Goal: Task Accomplishment & Management: Manage account settings

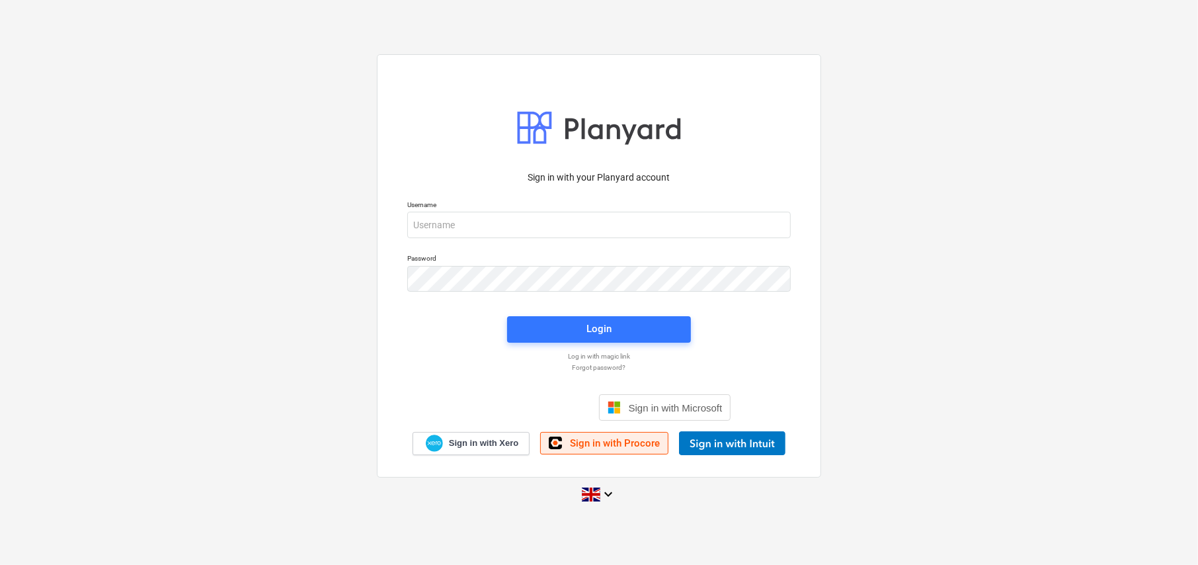
drag, startPoint x: 626, startPoint y: 444, endPoint x: 617, endPoint y: 437, distance: 11.8
click at [626, 444] on span "Sign in with Procore" at bounding box center [615, 443] width 90 height 12
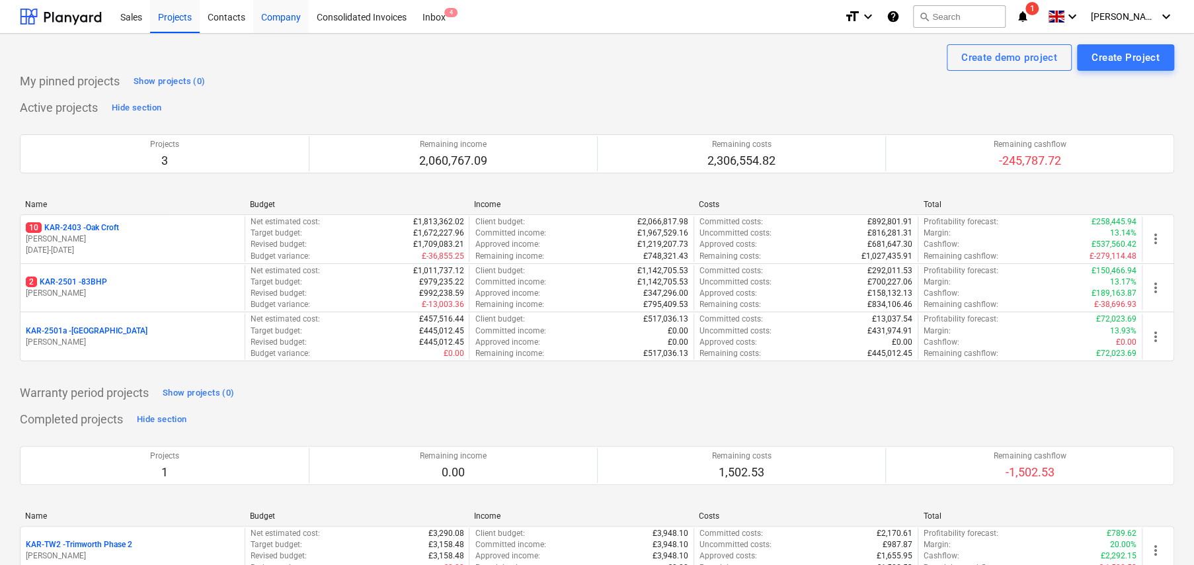
click at [278, 18] on div "Company" at bounding box center [281, 16] width 56 height 34
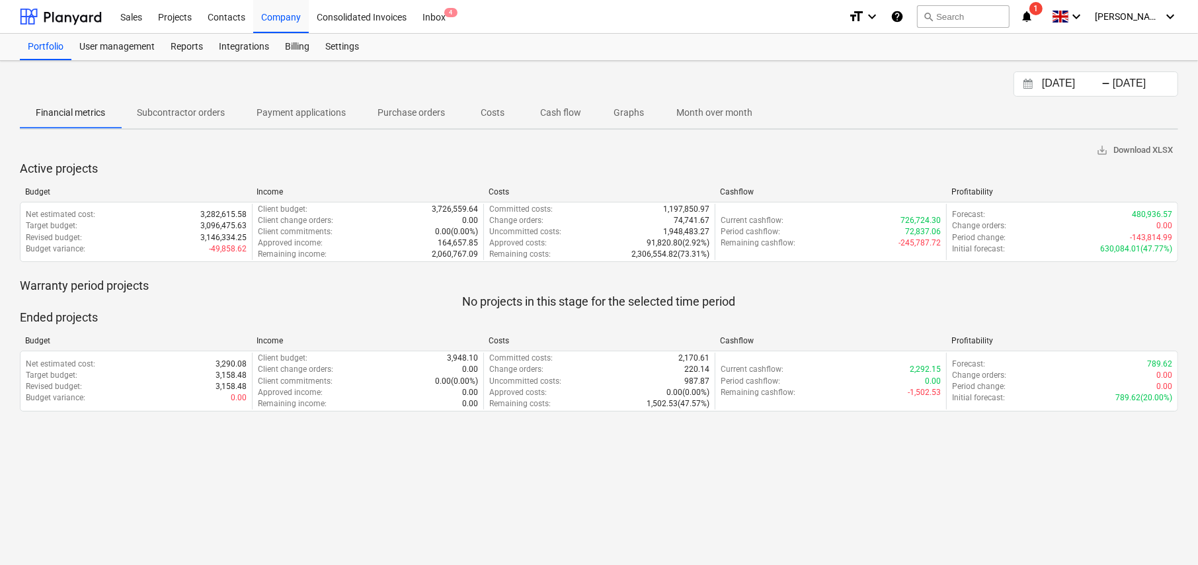
click at [173, 112] on p "Subcontractor orders" at bounding box center [181, 113] width 88 height 14
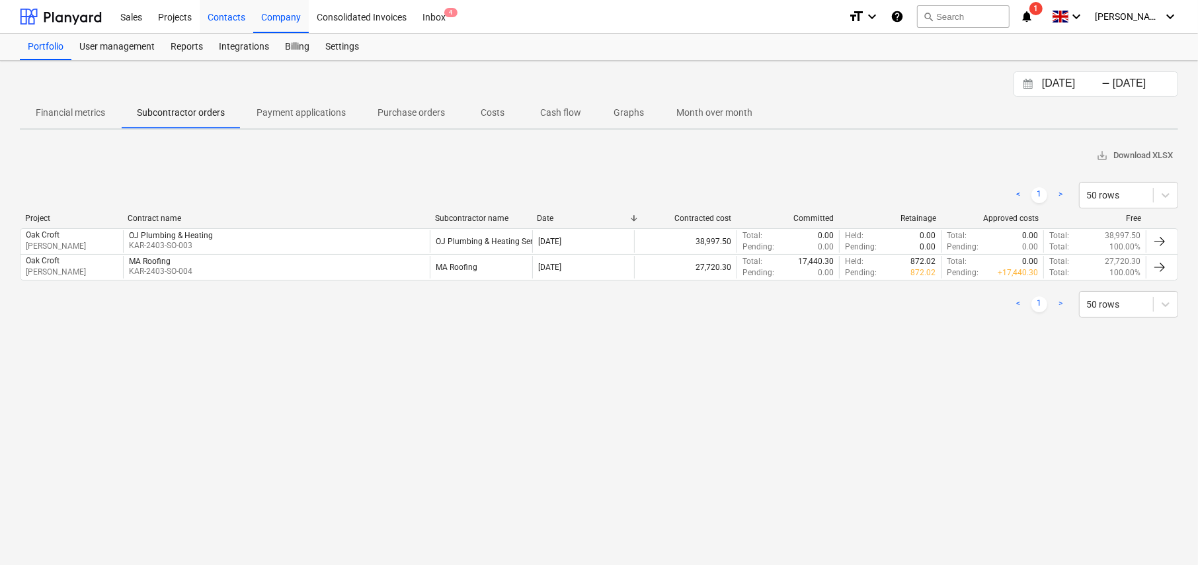
click at [238, 16] on div "Contacts" at bounding box center [227, 16] width 54 height 34
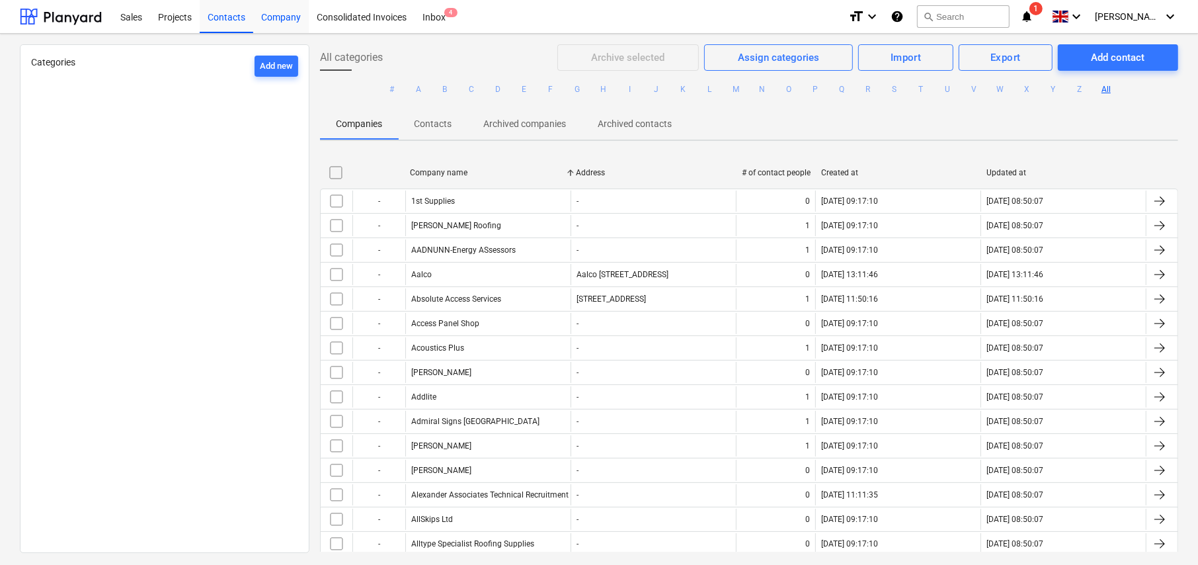
click at [284, 16] on div "Company" at bounding box center [281, 16] width 56 height 34
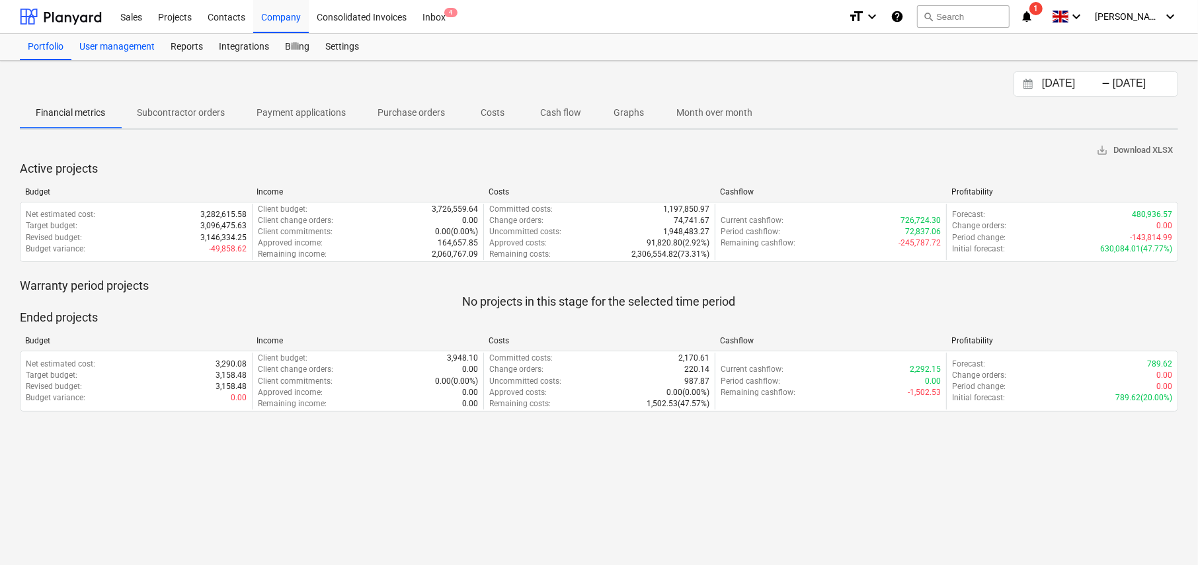
click at [128, 46] on div "User management" at bounding box center [116, 47] width 91 height 26
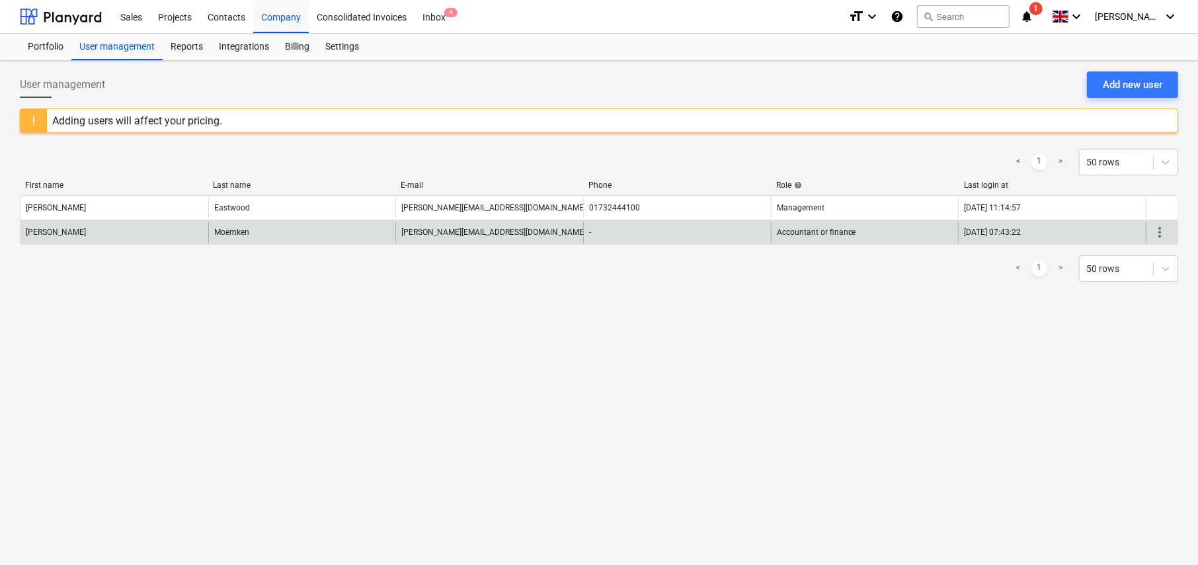
click at [505, 237] on div "[PERSON_NAME][EMAIL_ADDRESS][DOMAIN_NAME]" at bounding box center [490, 232] width 188 height 21
click at [1159, 231] on span "more_vert" at bounding box center [1160, 232] width 16 height 16
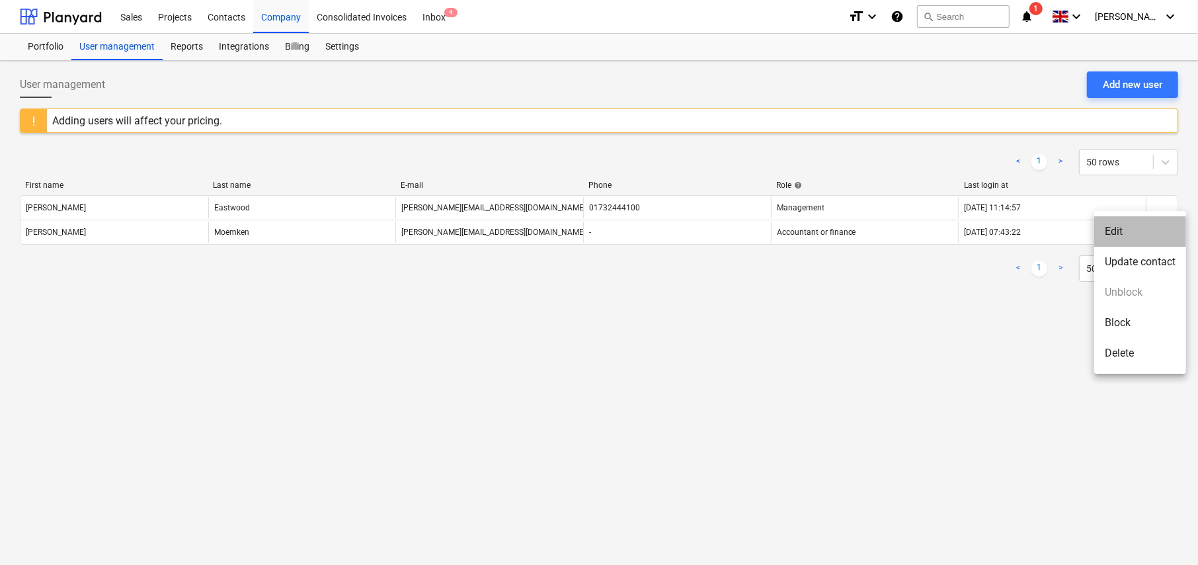
click at [1114, 230] on li "Edit" at bounding box center [1141, 231] width 92 height 30
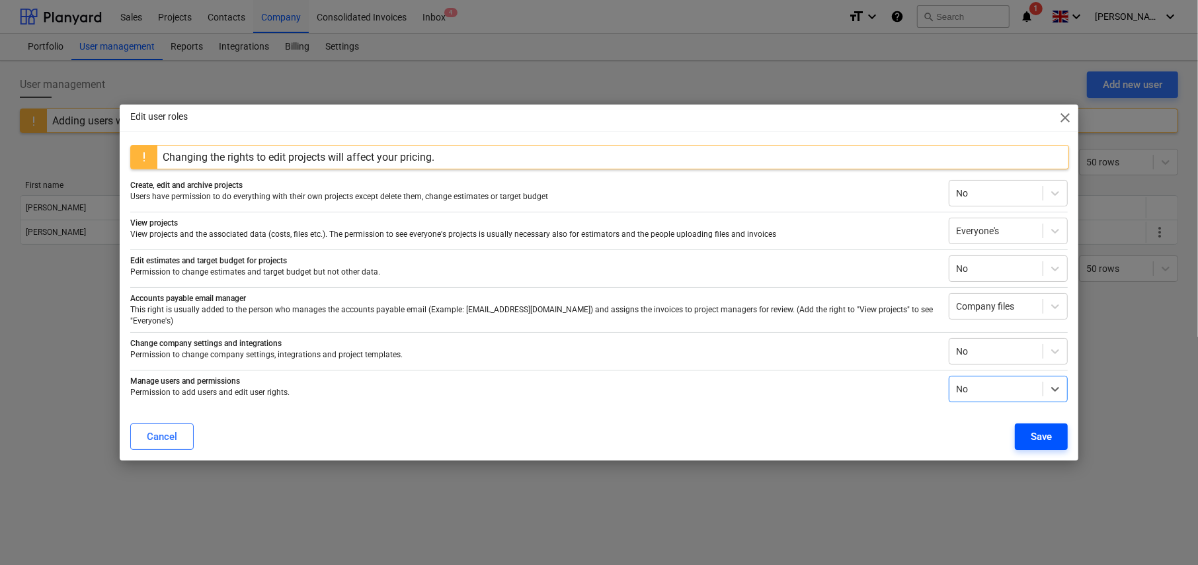
click at [1051, 428] on div "Save" at bounding box center [1041, 436] width 21 height 17
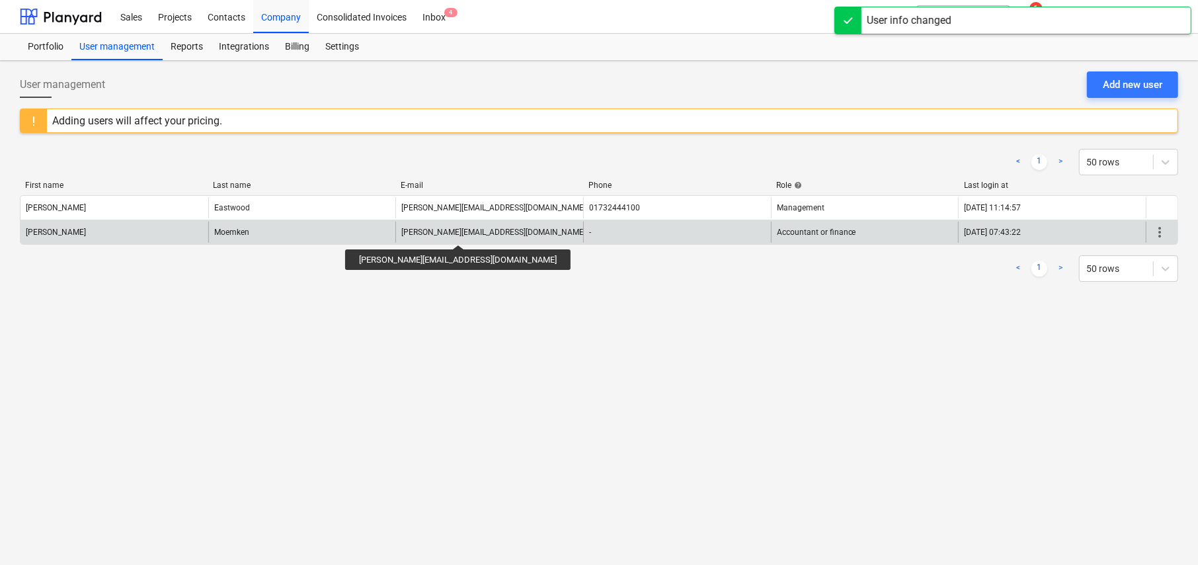
click at [410, 233] on div "[PERSON_NAME][EMAIL_ADDRESS][DOMAIN_NAME]" at bounding box center [493, 232] width 185 height 9
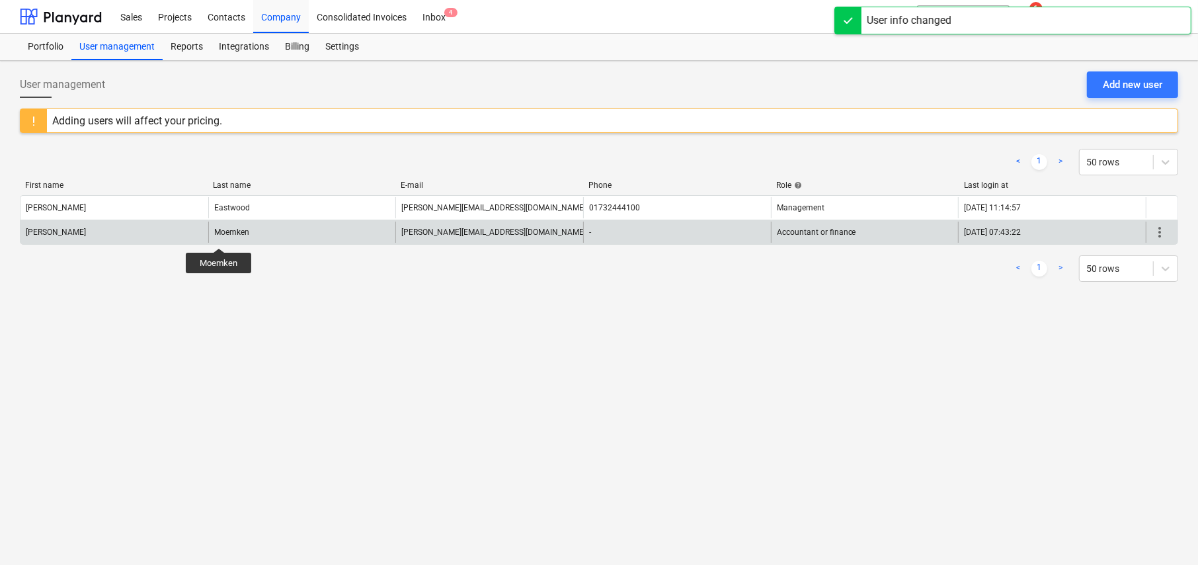
click at [219, 235] on div "Moemken" at bounding box center [231, 232] width 35 height 9
click at [95, 234] on div "[PERSON_NAME]" at bounding box center [115, 232] width 188 height 21
click at [371, 236] on div "Moemken" at bounding box center [302, 232] width 188 height 21
drag, startPoint x: 617, startPoint y: 225, endPoint x: 627, endPoint y: 225, distance: 9.9
click at [618, 225] on div "-" at bounding box center [677, 232] width 188 height 21
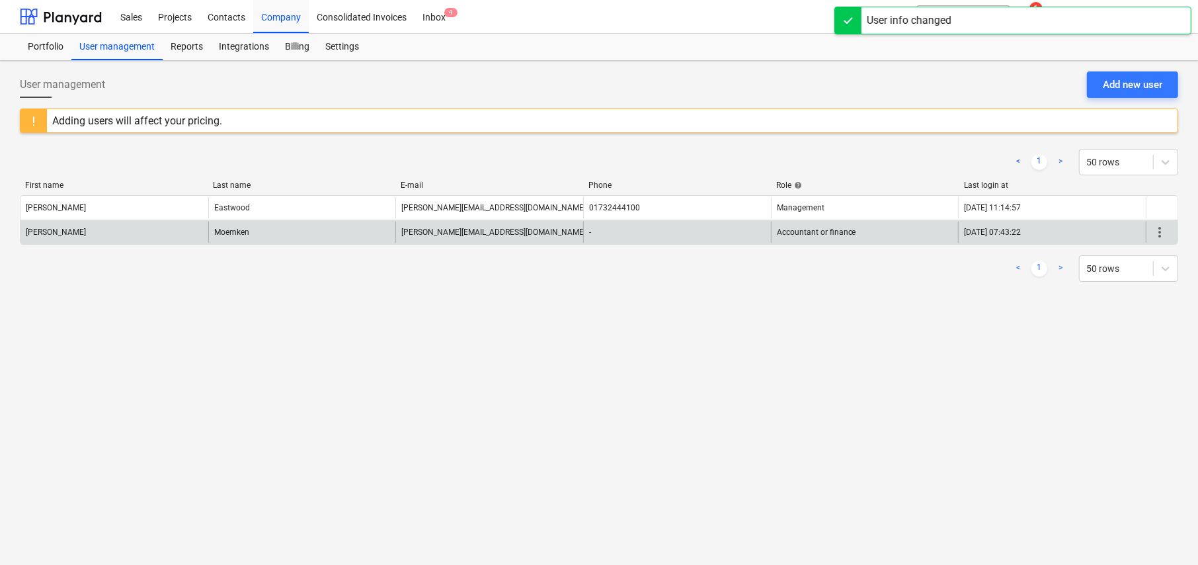
click at [1157, 227] on span "more_vert" at bounding box center [1160, 232] width 16 height 16
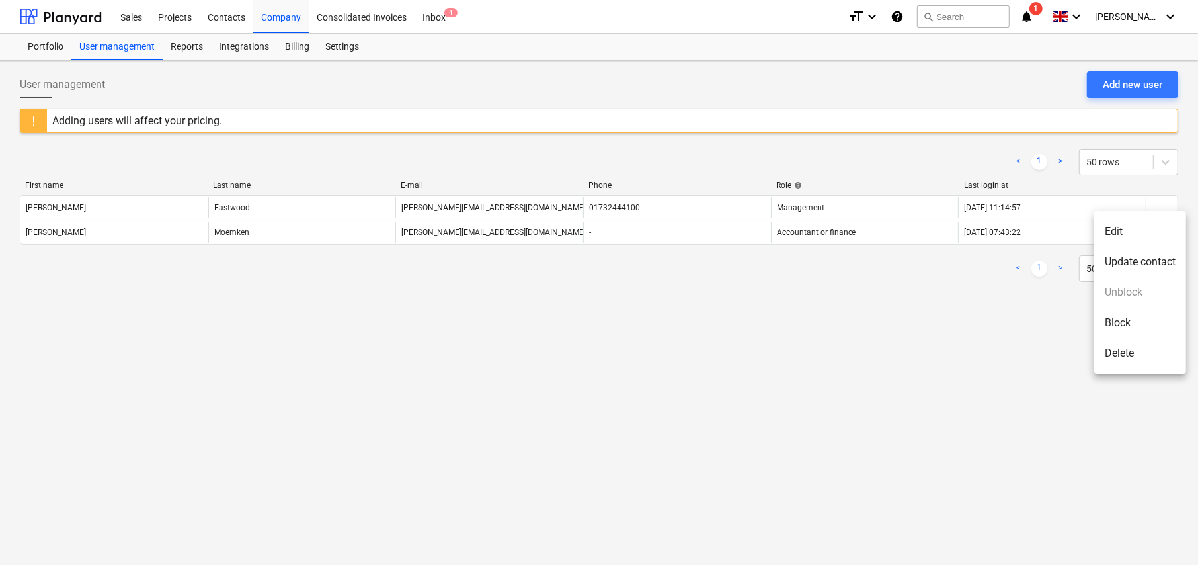
click at [1114, 231] on li "Edit" at bounding box center [1141, 231] width 92 height 30
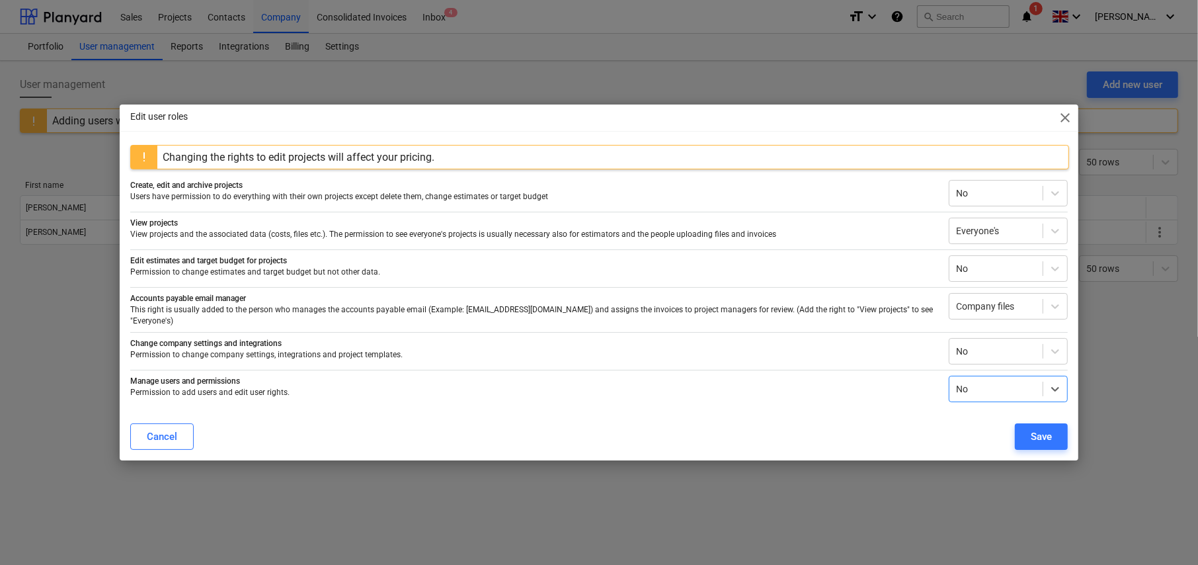
click at [1068, 126] on span "close" at bounding box center [1066, 118] width 16 height 16
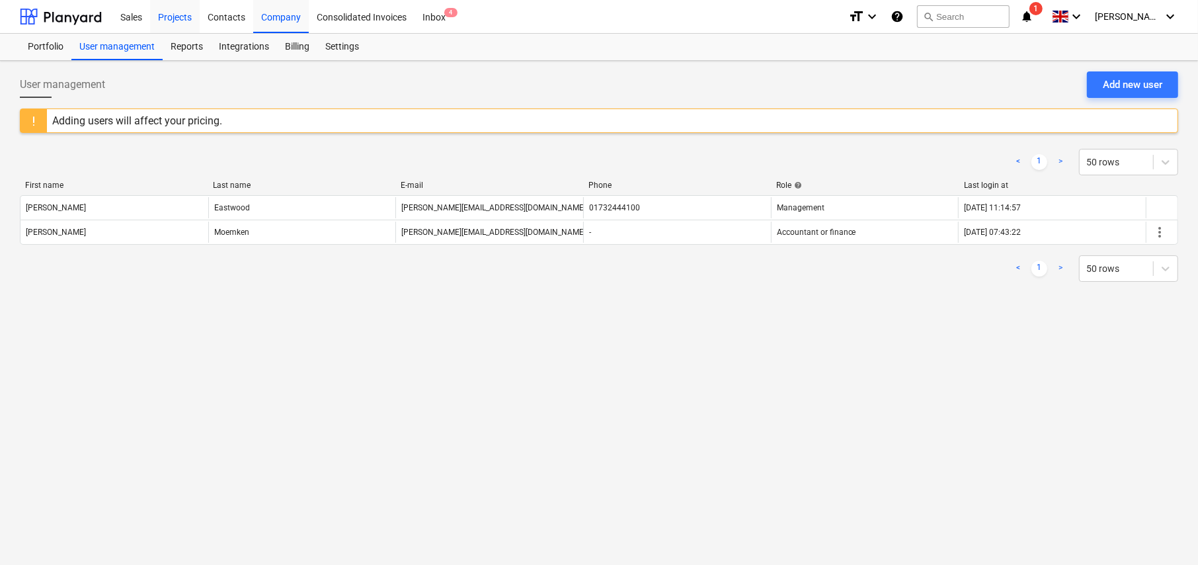
click at [172, 20] on div "Projects" at bounding box center [175, 16] width 50 height 34
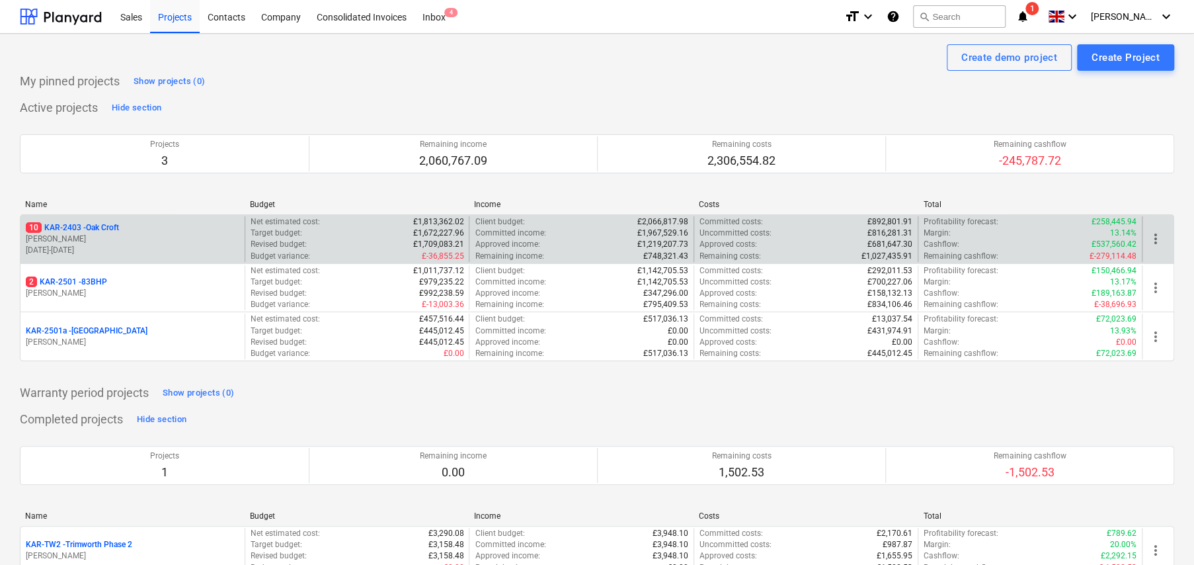
click at [102, 228] on p "10 KAR-2403 - Oak Croft" at bounding box center [72, 227] width 93 height 11
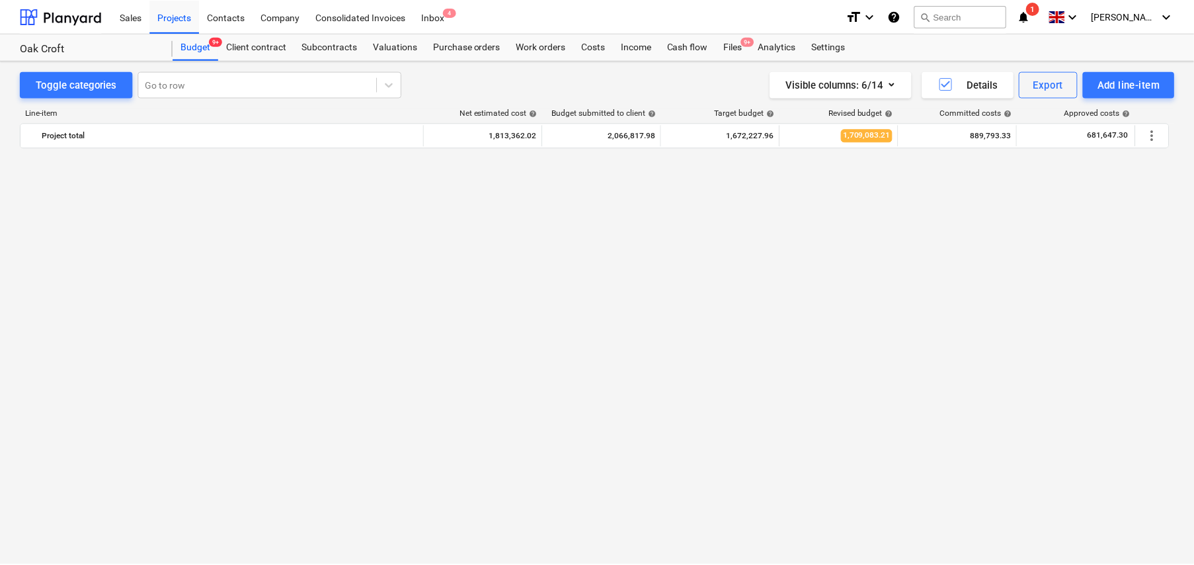
scroll to position [1032, 0]
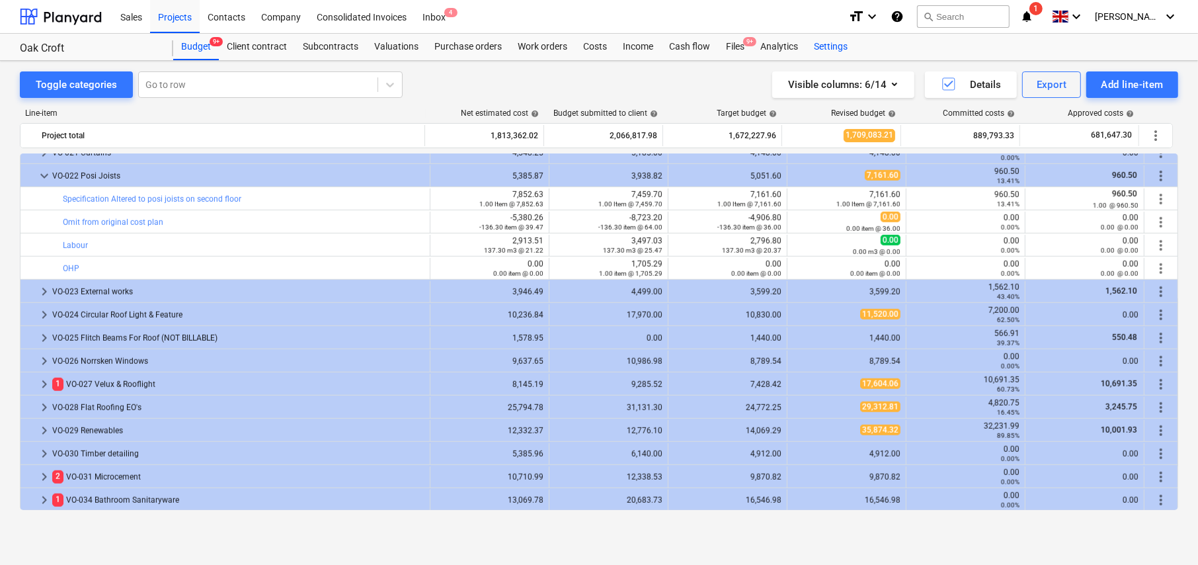
click at [823, 48] on div "Settings" at bounding box center [831, 47] width 50 height 26
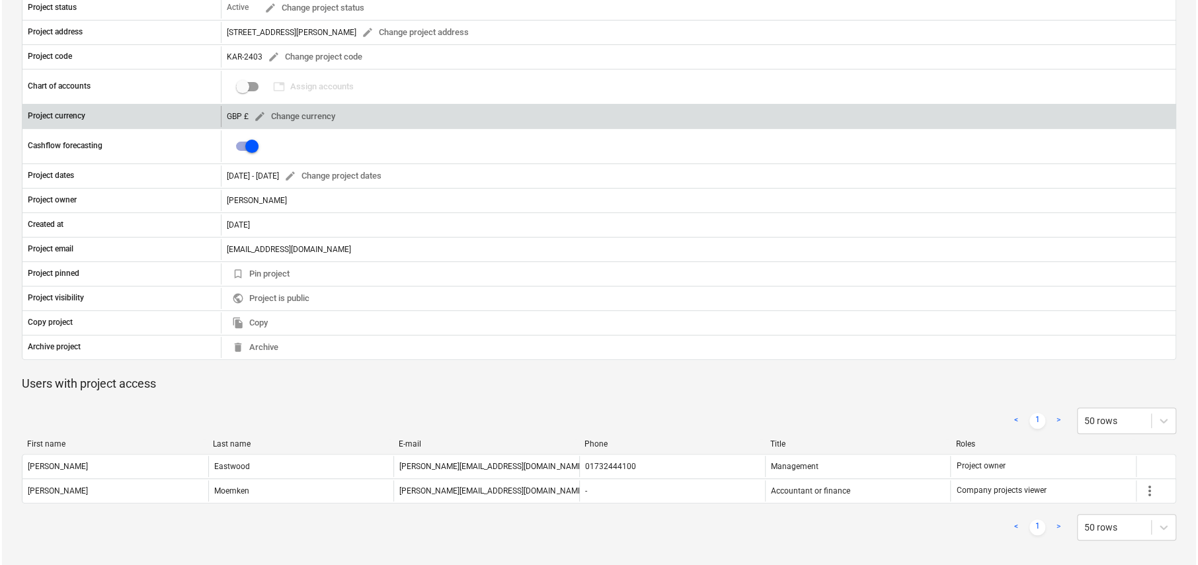
scroll to position [170, 0]
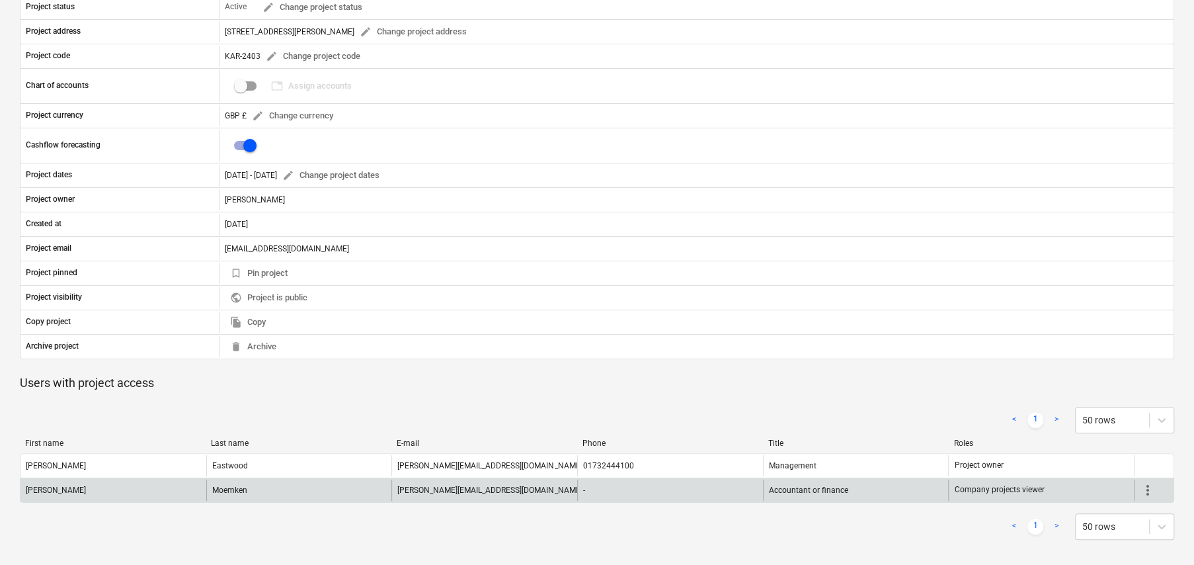
click at [274, 493] on div "Moemken" at bounding box center [299, 489] width 186 height 21
click at [1148, 492] on span "more_vert" at bounding box center [1148, 490] width 16 height 16
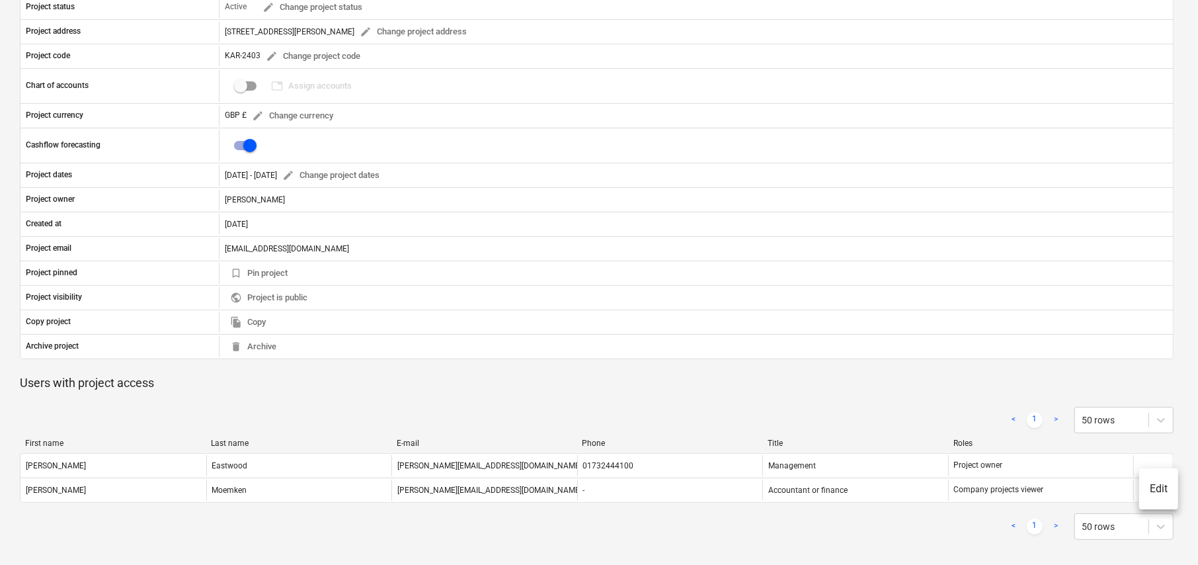
click at [1160, 489] on li "Edit" at bounding box center [1159, 489] width 39 height 30
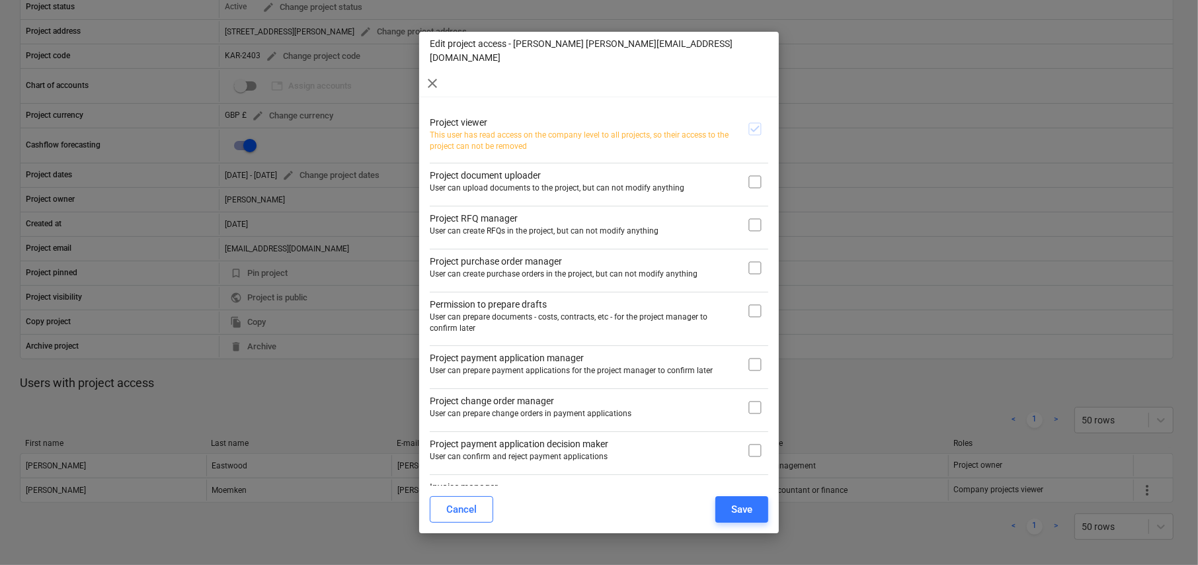
click at [751, 169] on input "checkbox" at bounding box center [755, 182] width 26 height 26
checkbox input "true"
click at [751, 255] on input "checkbox" at bounding box center [755, 268] width 26 height 26
checkbox input "true"
click at [750, 298] on input "checkbox" at bounding box center [755, 311] width 26 height 26
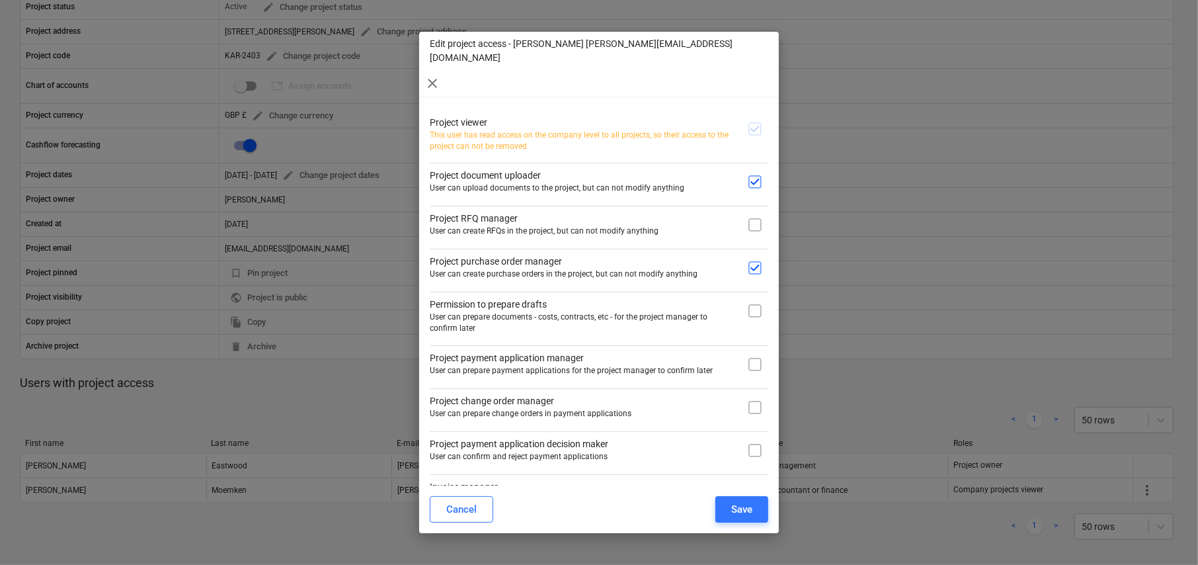
checkbox input "true"
click at [753, 351] on input "checkbox" at bounding box center [755, 364] width 26 height 26
checkbox input "true"
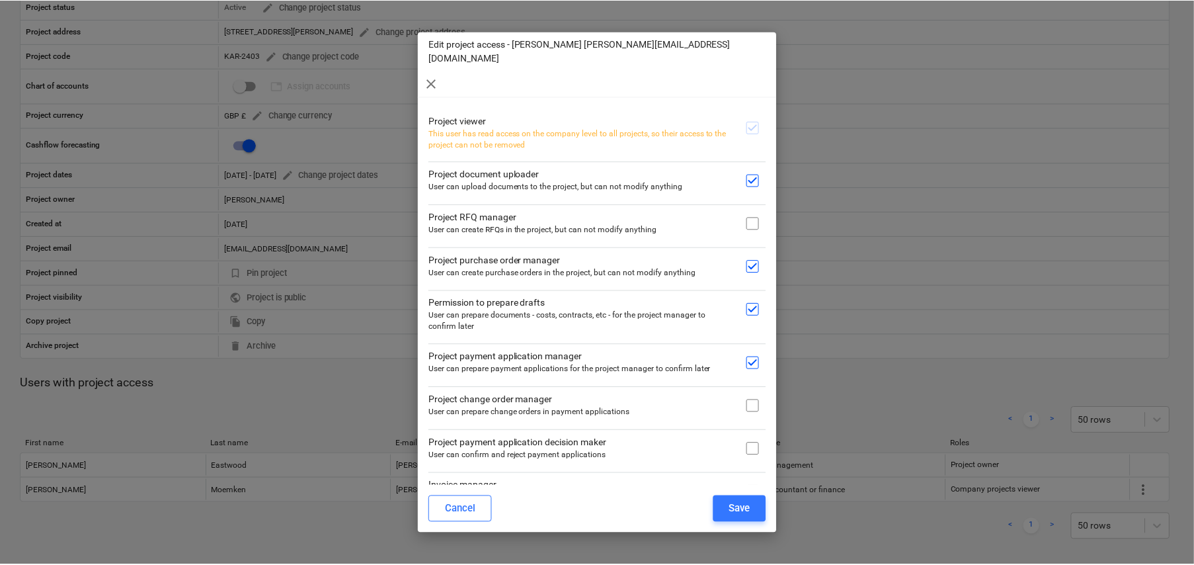
scroll to position [2, 0]
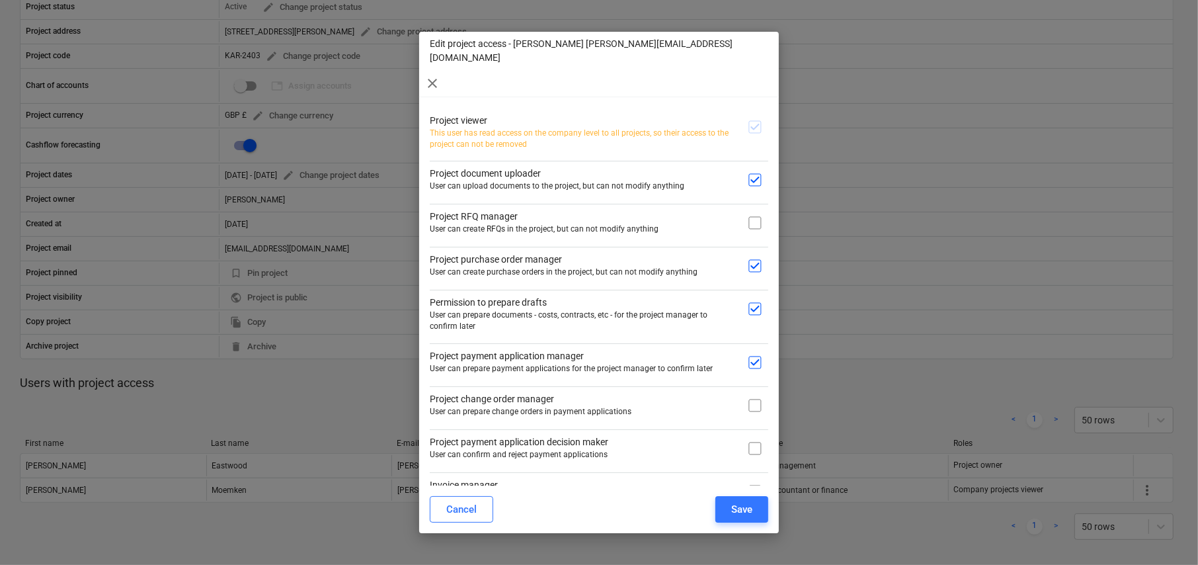
click at [752, 478] on input "checkbox" at bounding box center [755, 491] width 26 height 26
checkbox input "true"
click at [750, 507] on div "Save" at bounding box center [741, 509] width 21 height 17
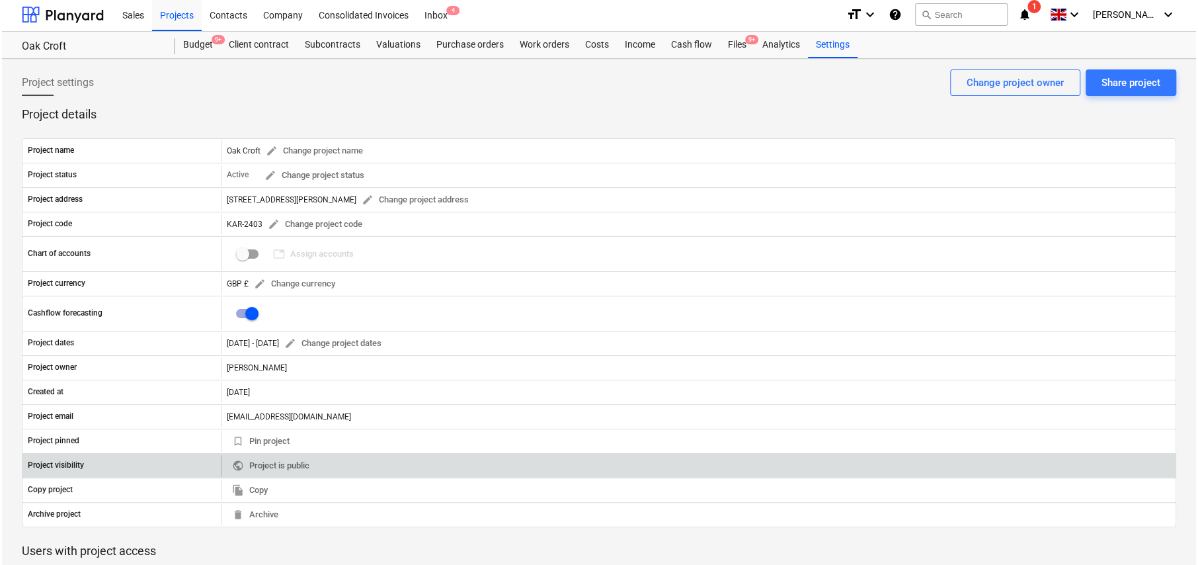
scroll to position [0, 0]
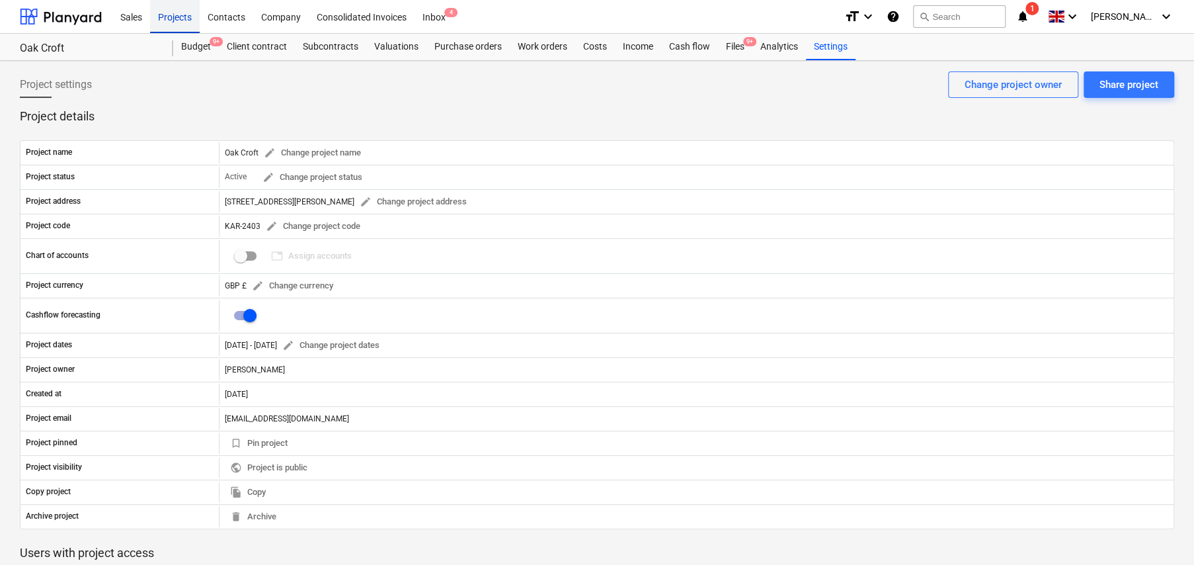
click at [179, 16] on div "Projects" at bounding box center [175, 16] width 50 height 34
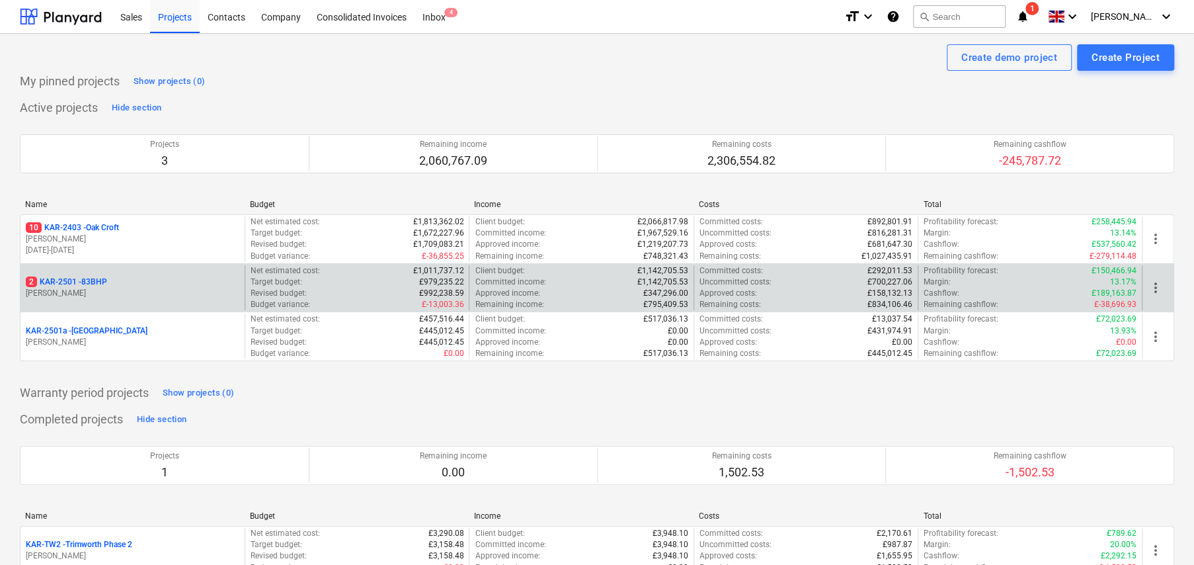
click at [100, 282] on p "2 KAR-2501 - 83BHP" at bounding box center [66, 281] width 81 height 11
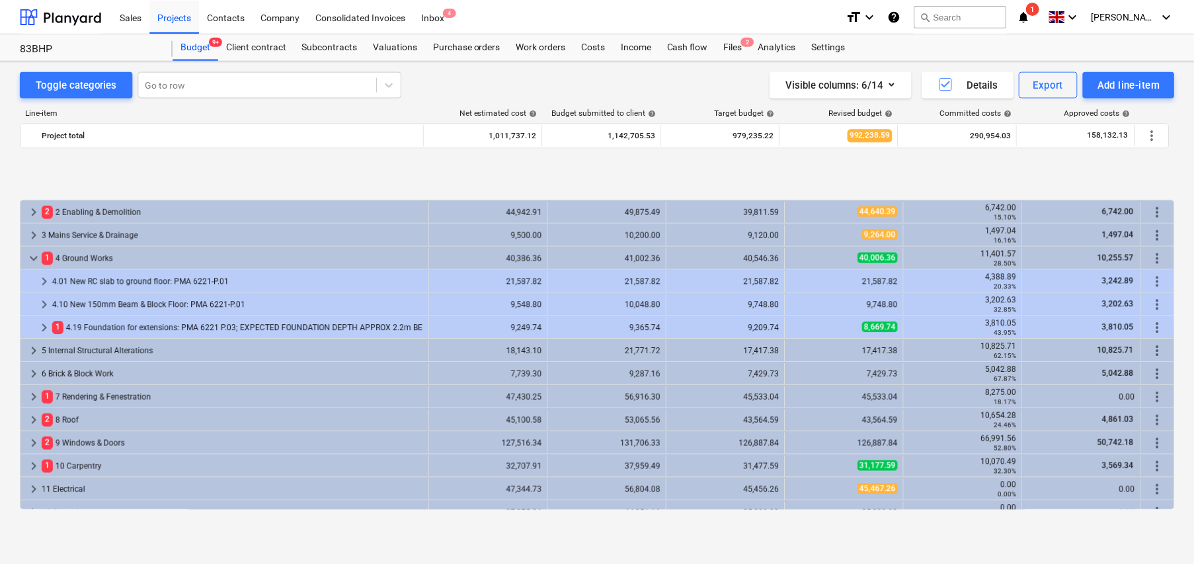
scroll to position [522, 0]
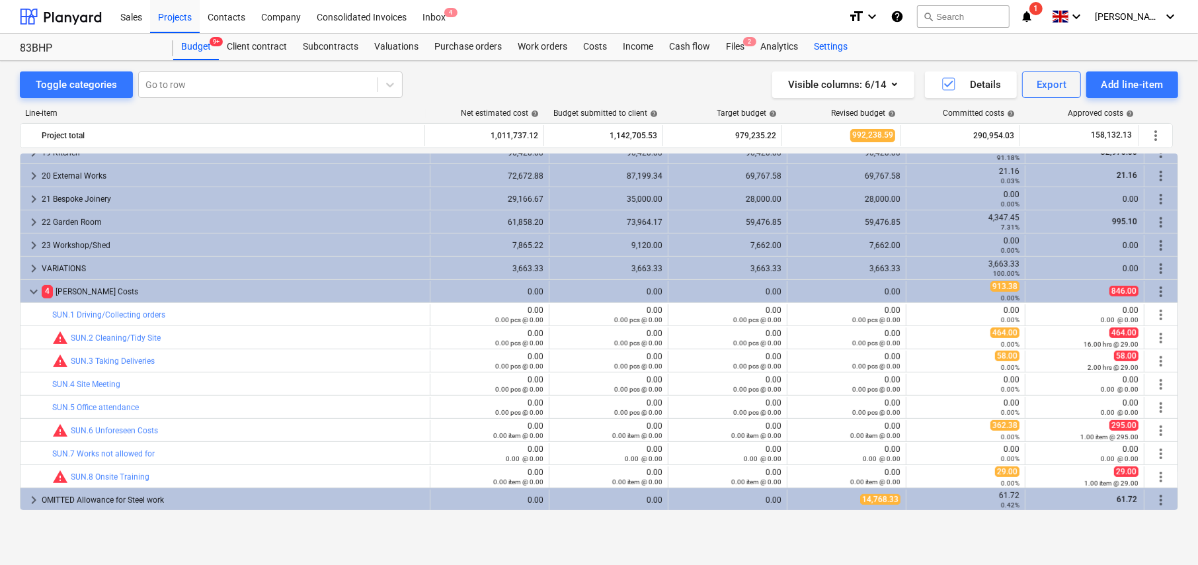
click at [822, 50] on div "Settings" at bounding box center [831, 47] width 50 height 26
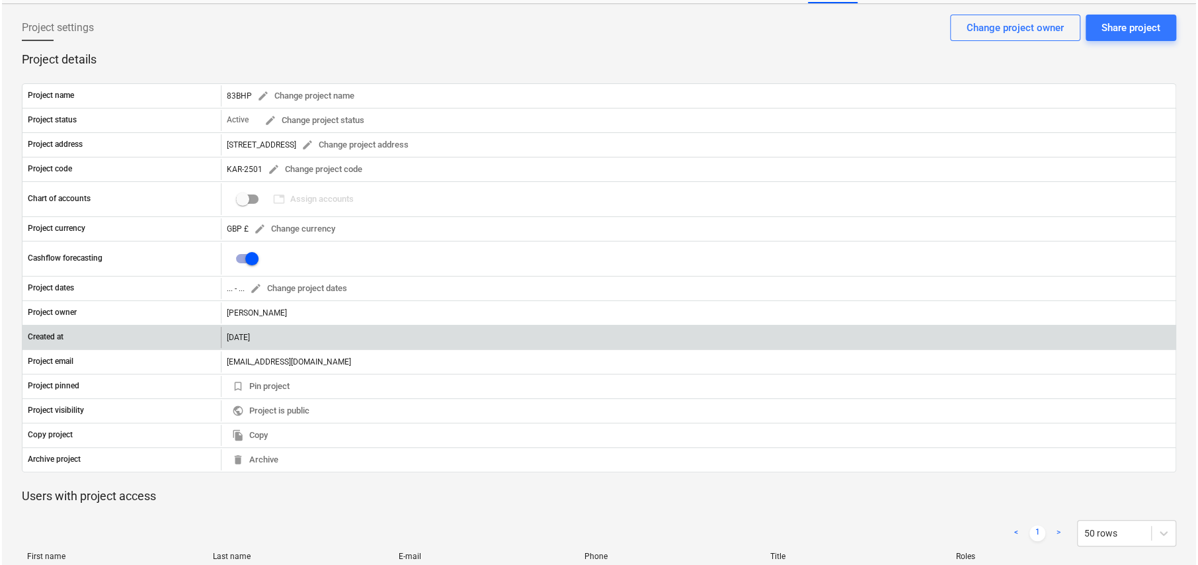
scroll to position [170, 0]
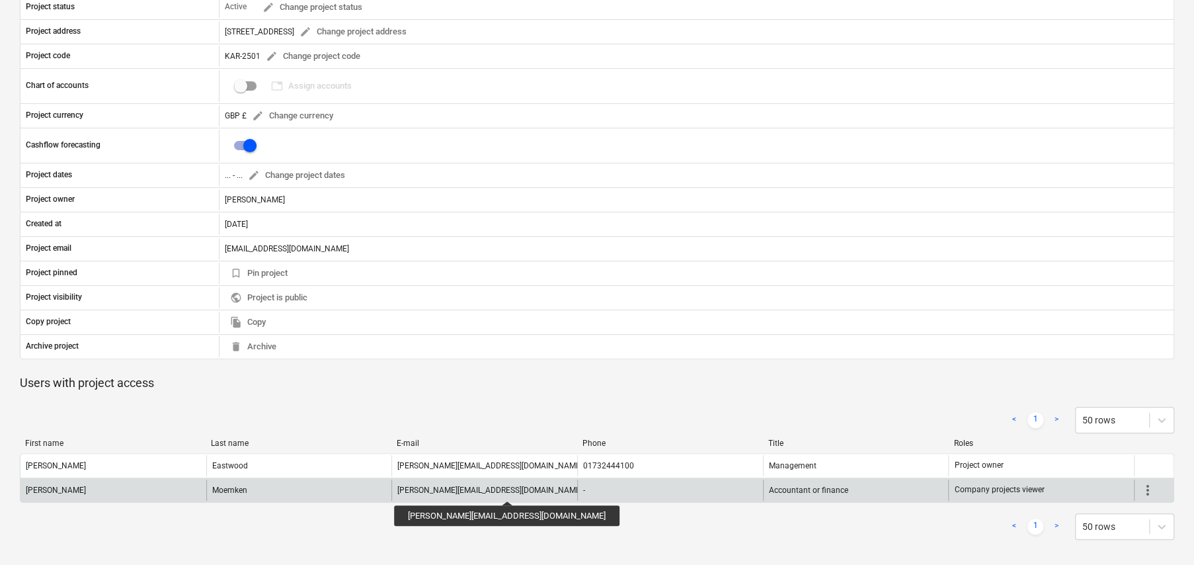
click at [458, 489] on div "[PERSON_NAME][EMAIL_ADDRESS][DOMAIN_NAME]" at bounding box center [489, 489] width 185 height 9
click at [1144, 490] on span "more_vert" at bounding box center [1148, 490] width 16 height 16
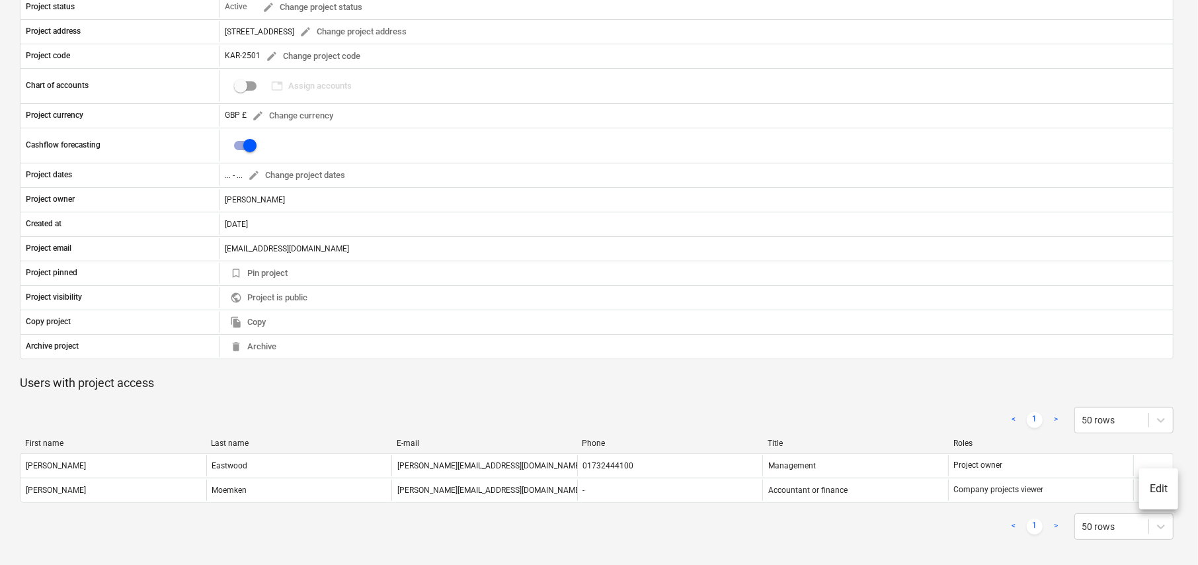
click at [1147, 489] on li "Edit" at bounding box center [1159, 489] width 39 height 30
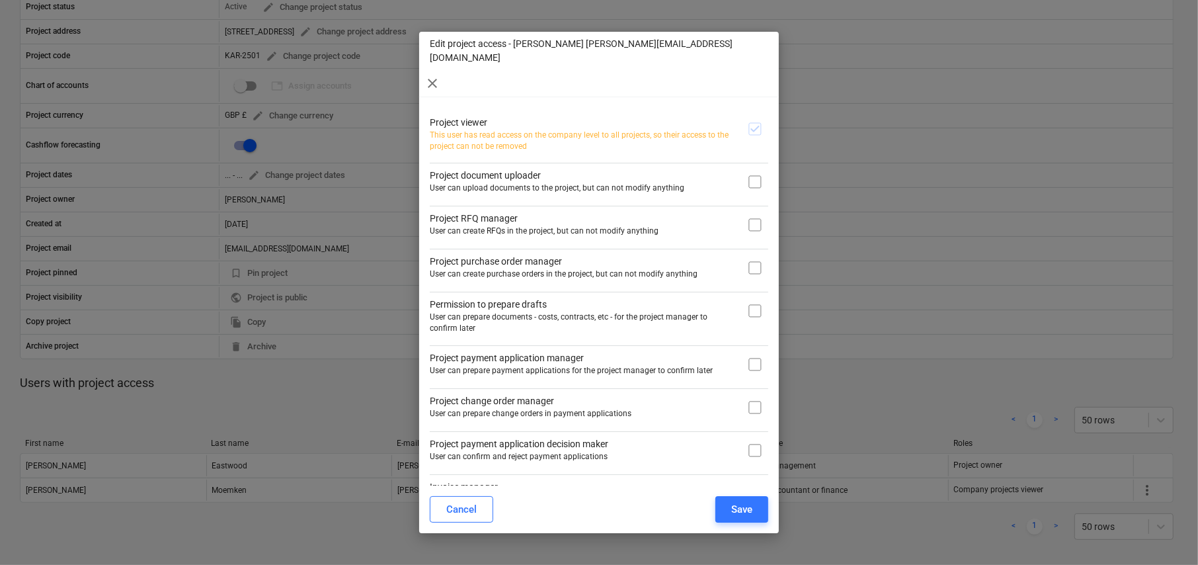
click at [752, 169] on input "checkbox" at bounding box center [755, 182] width 26 height 26
checkbox input "true"
click at [753, 255] on input "checkbox" at bounding box center [755, 268] width 26 height 26
checkbox input "true"
click at [753, 298] on input "checkbox" at bounding box center [755, 311] width 26 height 26
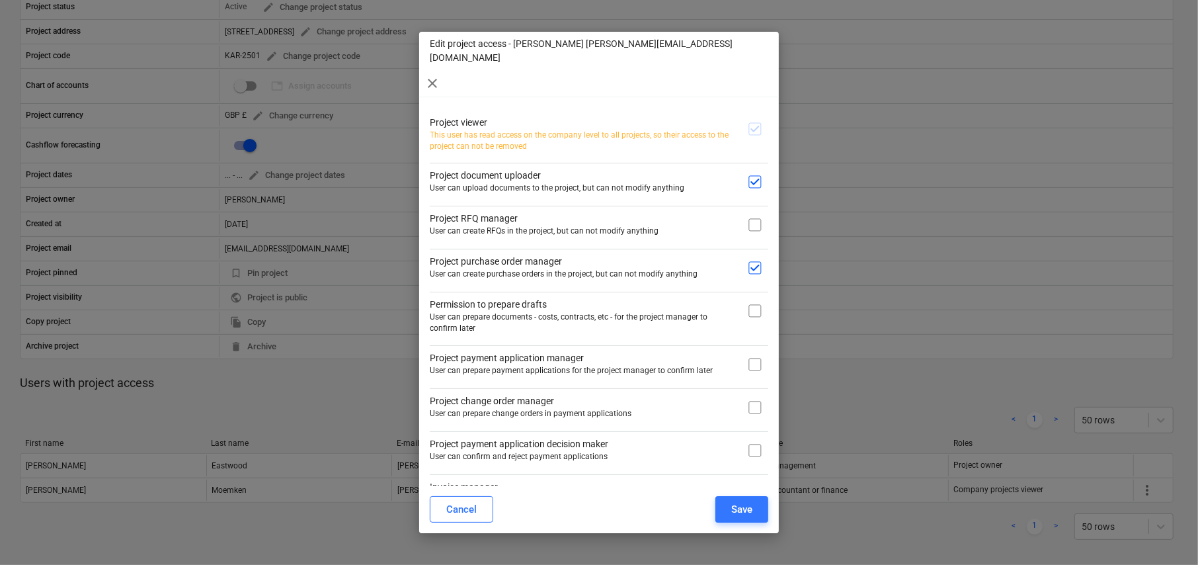
checkbox input "true"
click at [753, 351] on input "checkbox" at bounding box center [755, 364] width 26 height 26
checkbox input "true"
click at [748, 480] on input "checkbox" at bounding box center [755, 493] width 26 height 26
checkbox input "true"
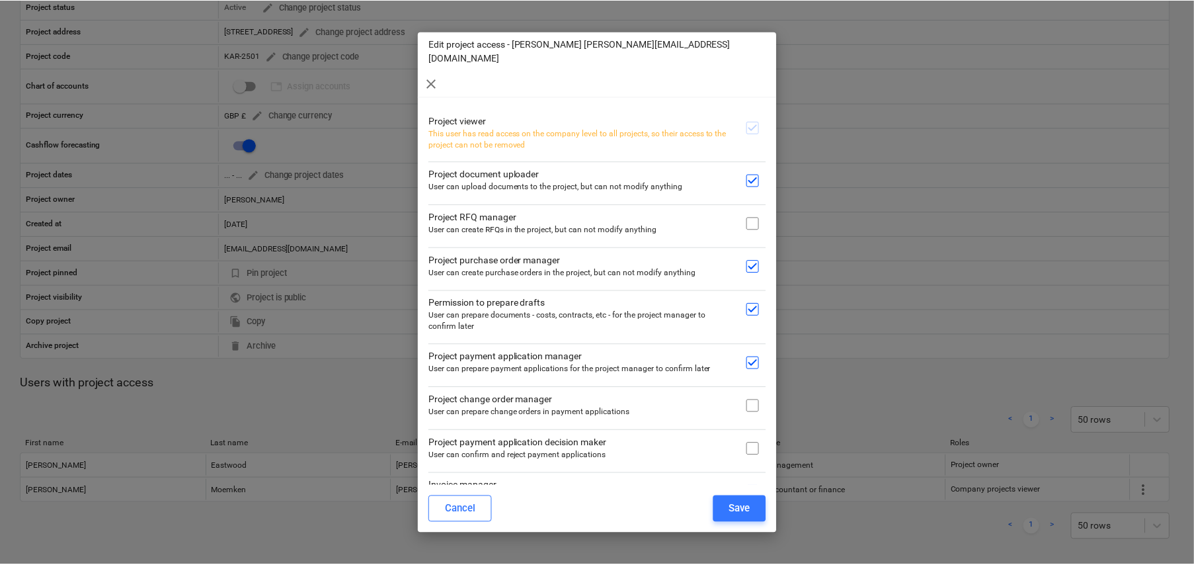
scroll to position [2, 0]
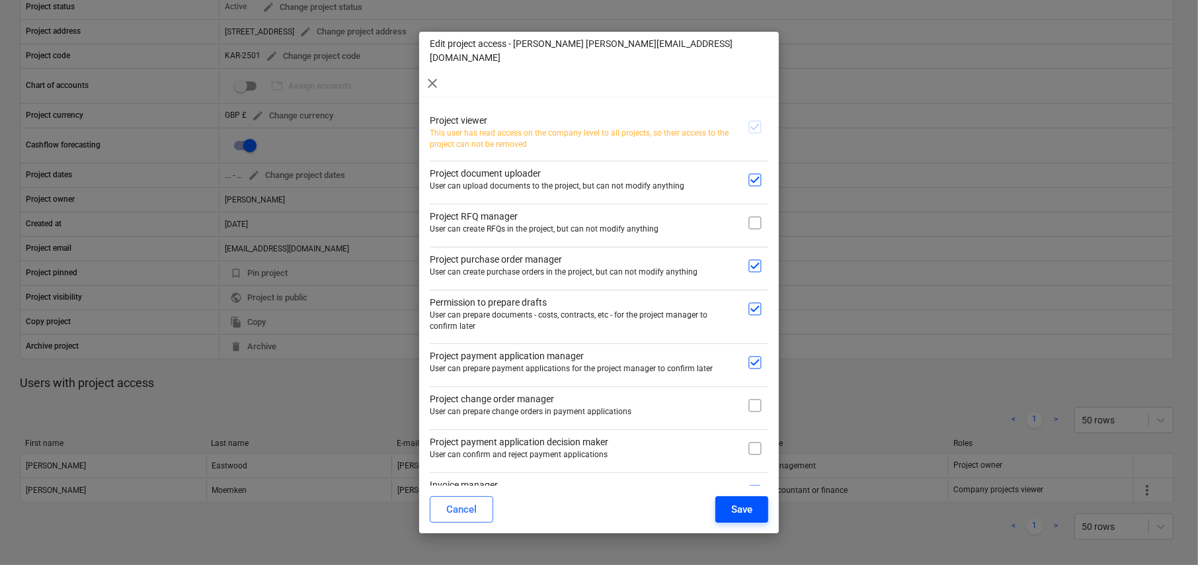
click at [738, 507] on div "Save" at bounding box center [741, 509] width 21 height 17
